Goal: Information Seeking & Learning: Find specific fact

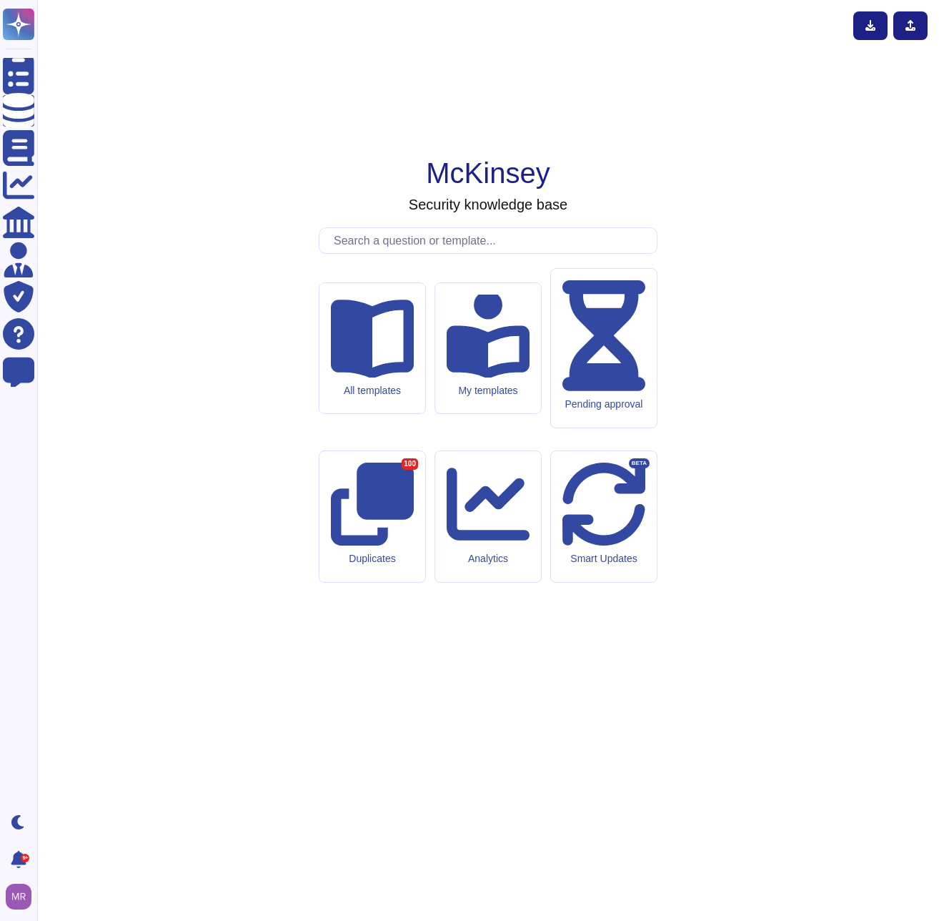
click at [423, 253] on input "text" at bounding box center [492, 240] width 330 height 25
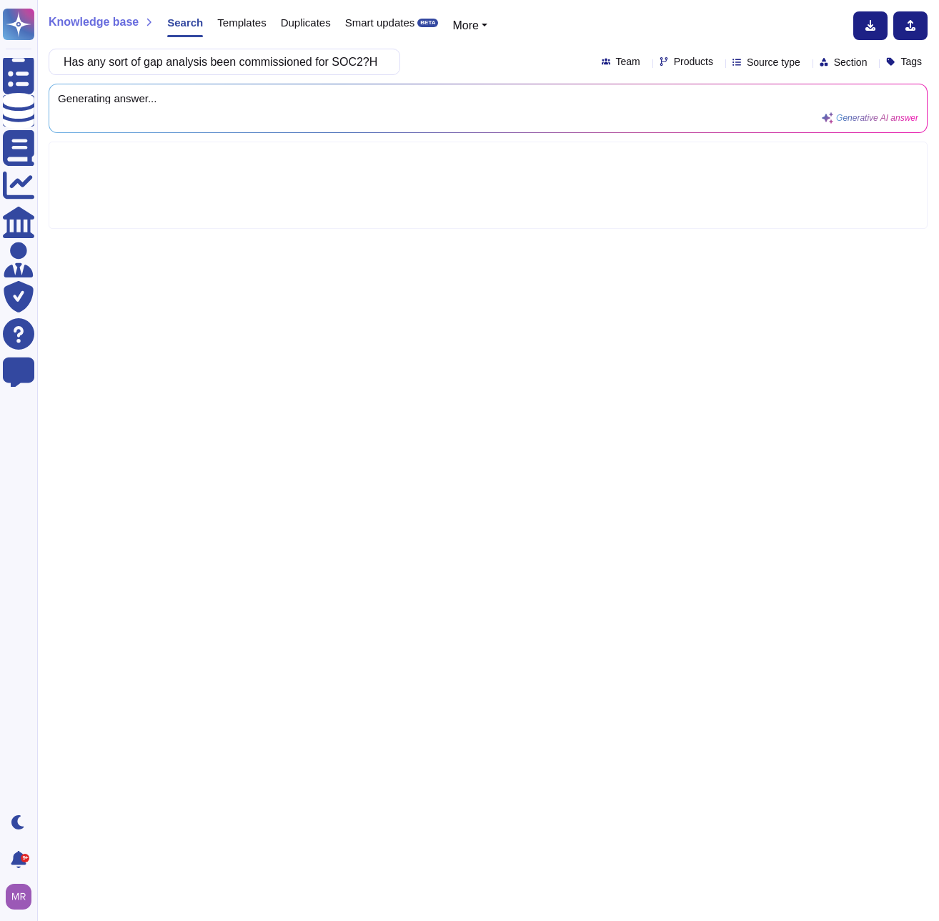
scroll to position [0, 315]
type input "Has any sort of gap analysis been commissioned for SOC2?Has any sort of gap ana…"
click at [387, 67] on div "Has any sort of gap analysis been commissioned for SOC2?Has any sort of gap ana…" at bounding box center [225, 62] width 352 height 26
click at [380, 61] on input "Has any sort of gap analysis been commissioned for SOC2?Has any sort of gap ana…" at bounding box center [220, 61] width 329 height 25
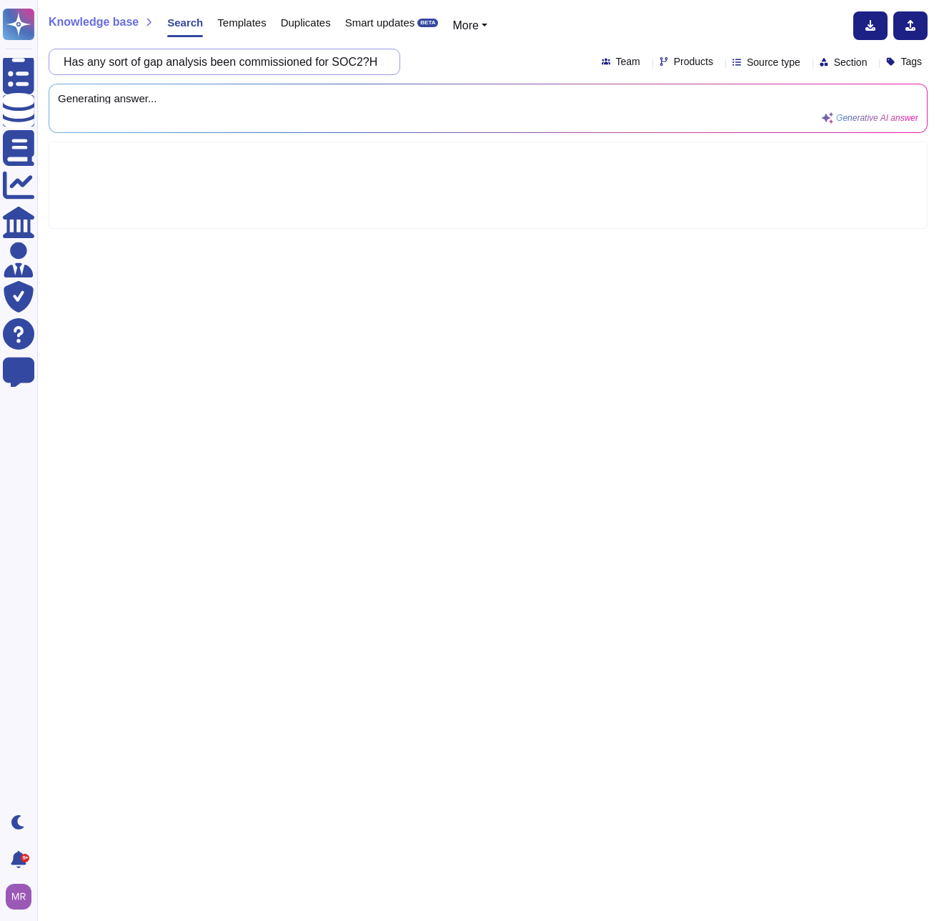
drag, startPoint x: 370, startPoint y: 61, endPoint x: -4, endPoint y: 57, distance: 373.8
click at [0, 57] on html "Questionnaires Knowledge Base Documents Analytics CAIQ / SIG Admin Trust Center…" at bounding box center [469, 460] width 939 height 921
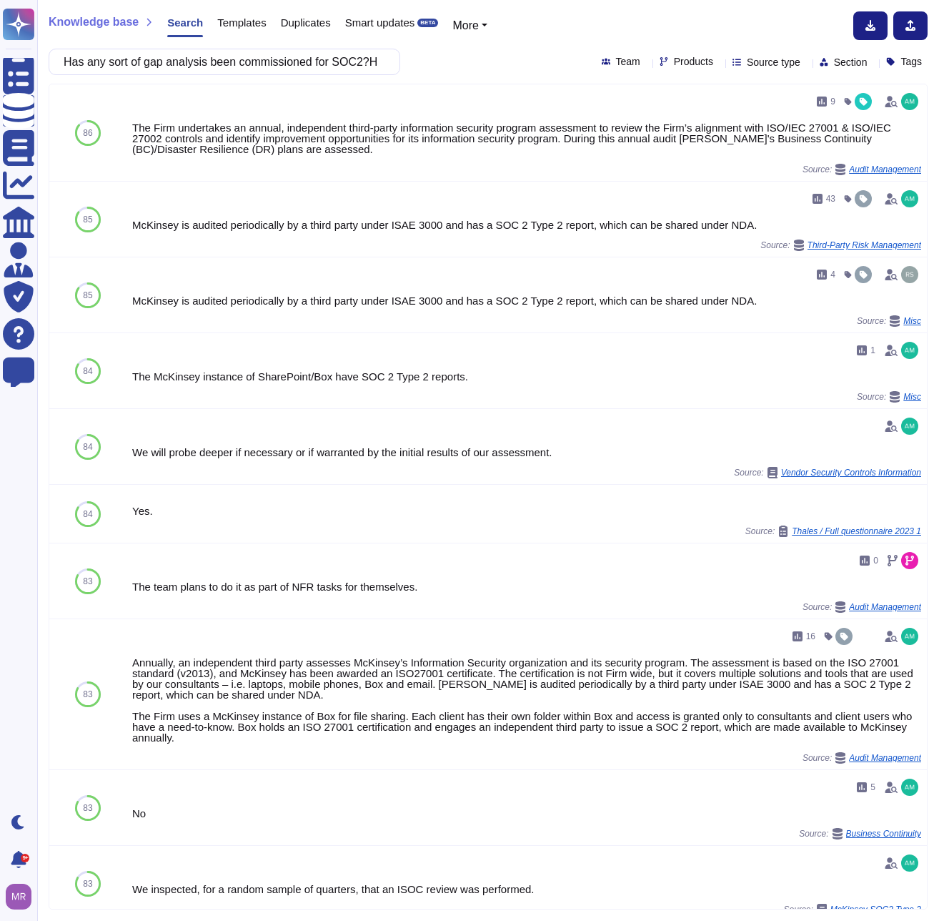
click at [494, 59] on div "Has any sort of gap analysis been commissioned for SOC2?Has any sort of gap ana…" at bounding box center [488, 62] width 879 height 26
